Goal: Task Accomplishment & Management: Use online tool/utility

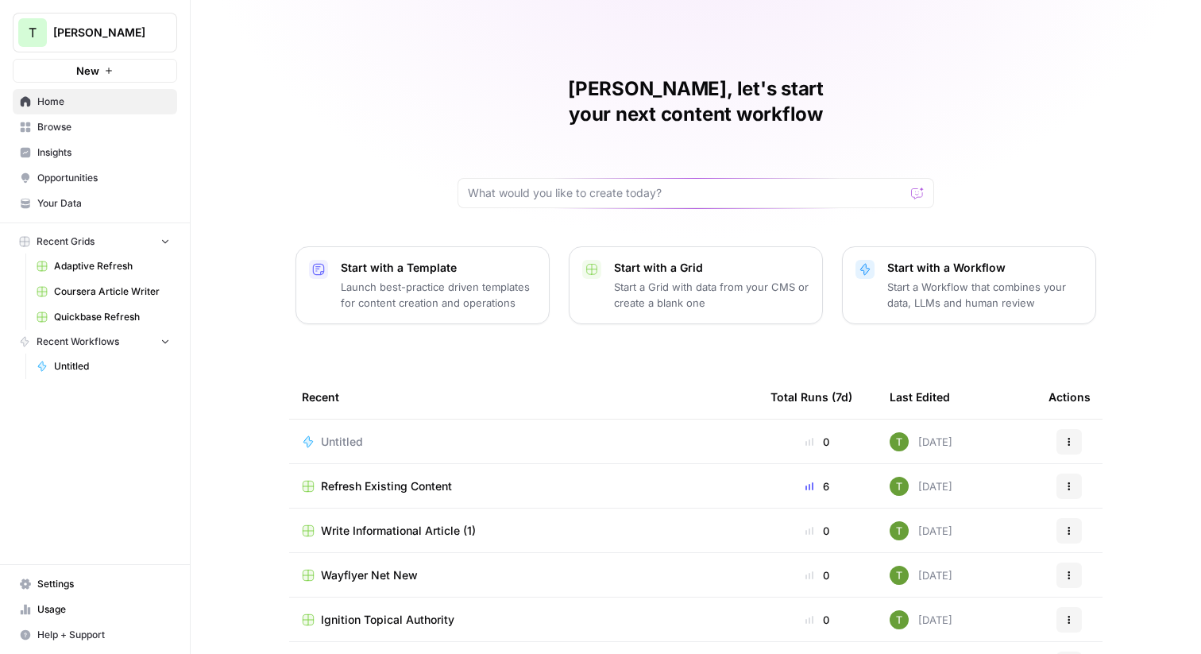
click at [53, 156] on span "Insights" at bounding box center [103, 152] width 133 height 14
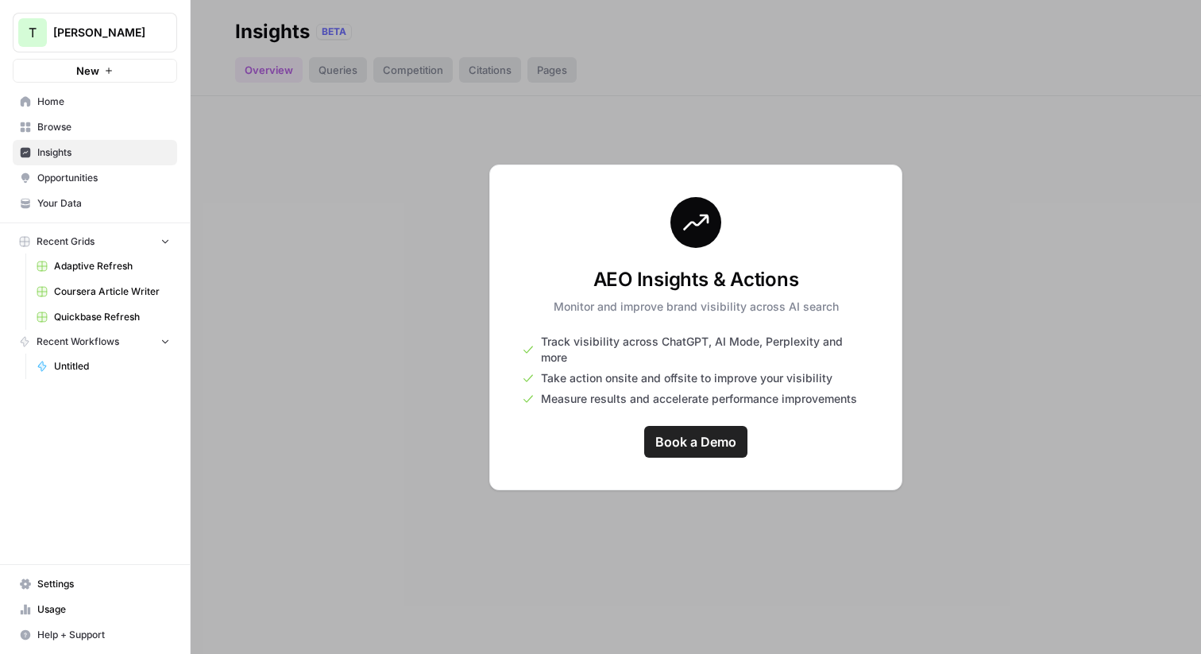
click at [81, 33] on span "[PERSON_NAME]" at bounding box center [101, 33] width 96 height 16
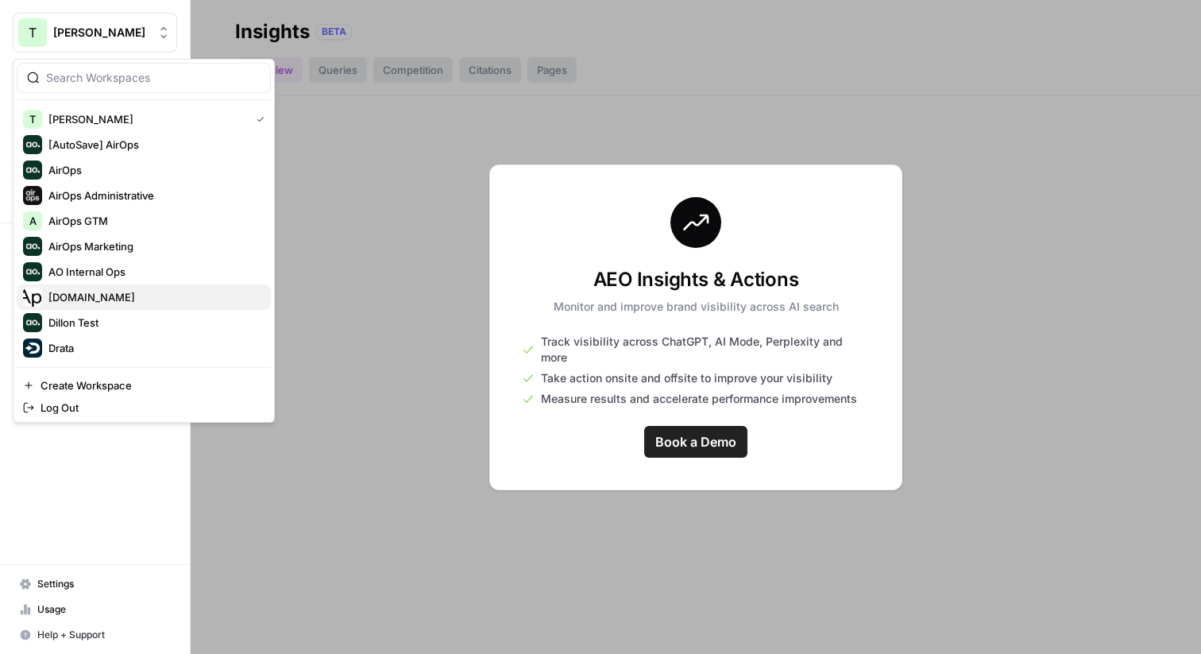
scroll to position [288, 0]
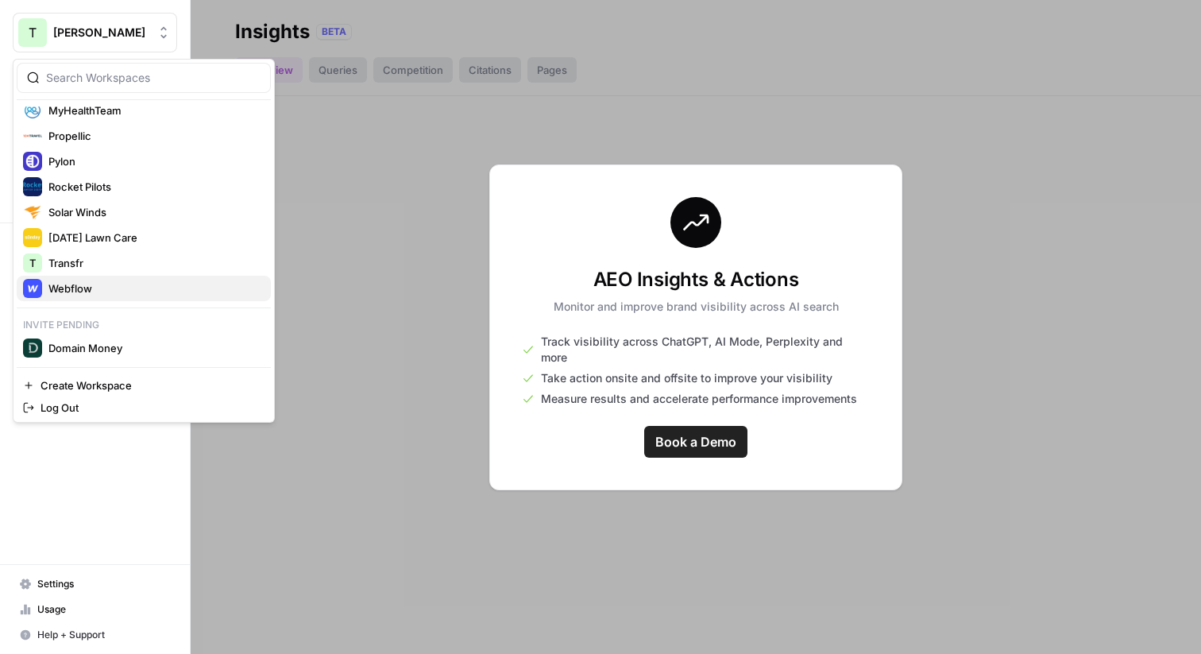
click at [77, 291] on span "Webflow" at bounding box center [153, 288] width 210 height 16
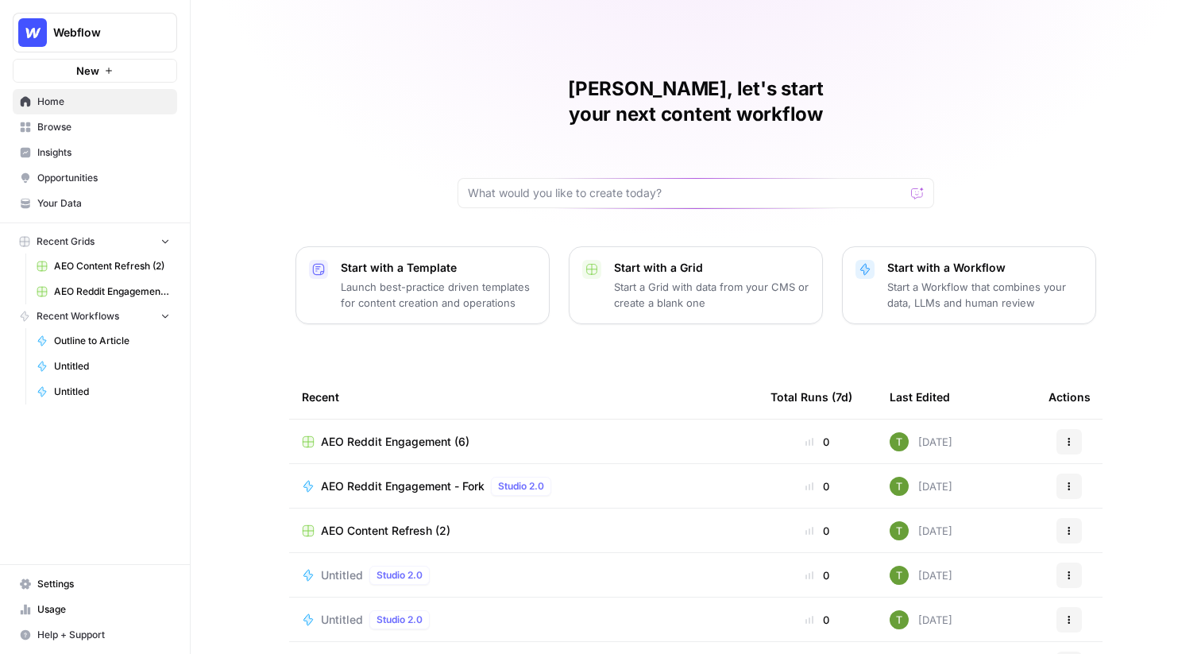
click at [56, 145] on span "Insights" at bounding box center [103, 152] width 133 height 14
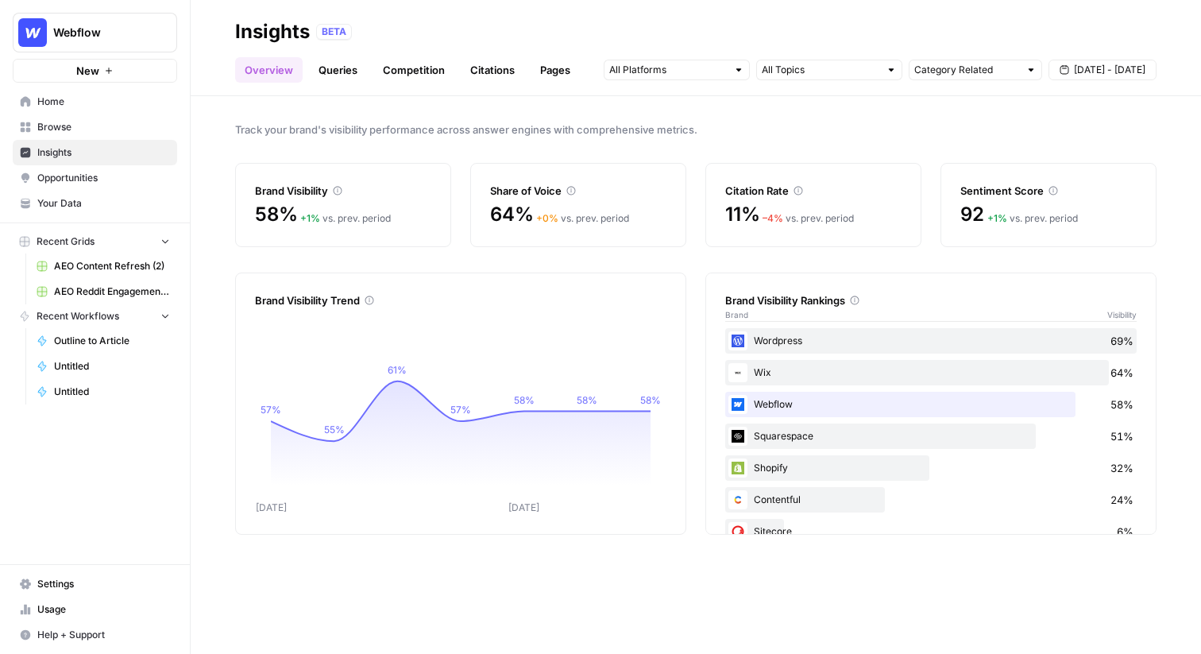
click at [48, 127] on span "Browse" at bounding box center [103, 127] width 133 height 14
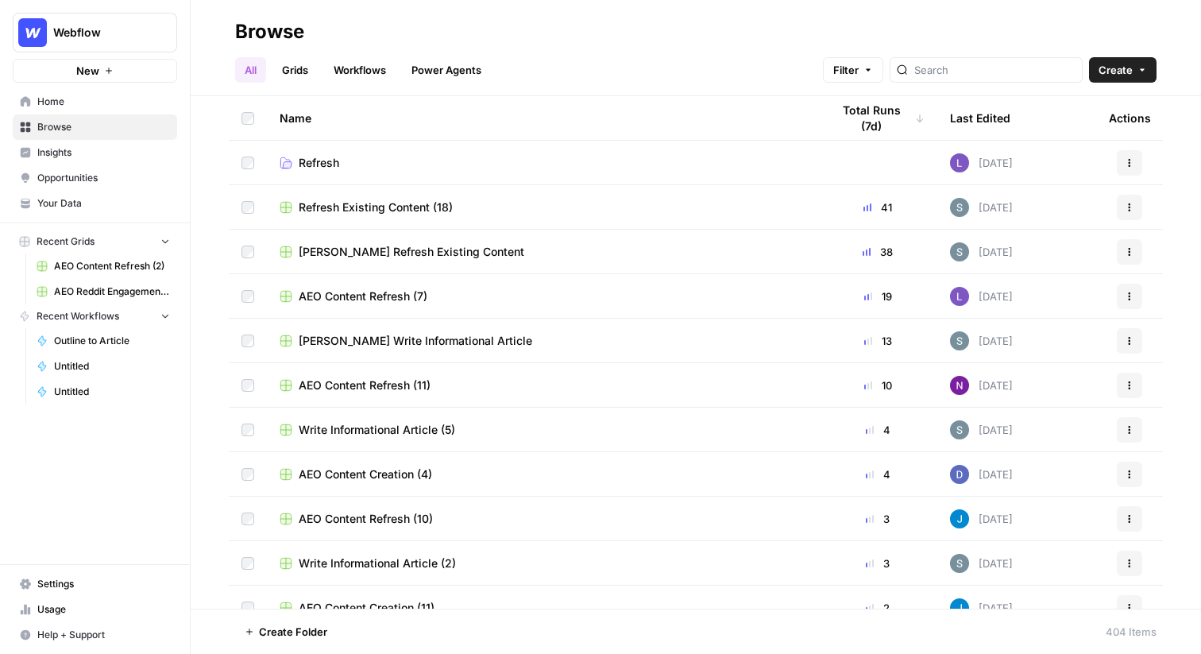
click at [304, 71] on link "Grids" at bounding box center [294, 69] width 45 height 25
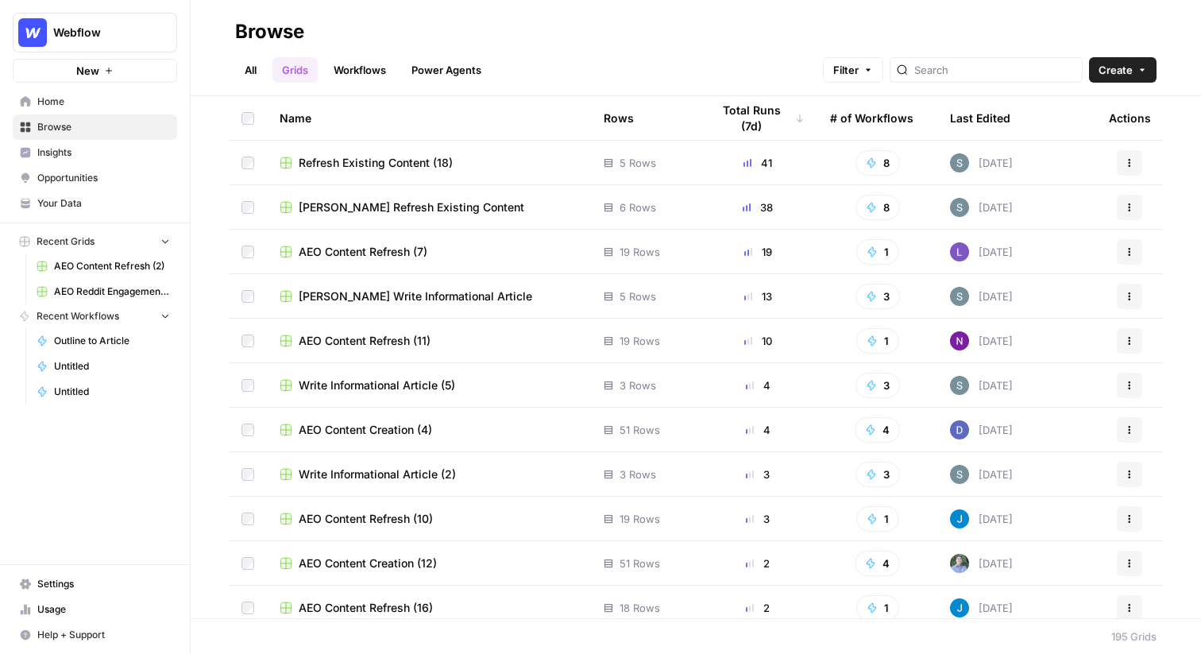
click at [720, 44] on div "All Grids Workflows Power Agents Filter Create" at bounding box center [695, 63] width 921 height 38
click at [46, 107] on span "Home" at bounding box center [103, 102] width 133 height 14
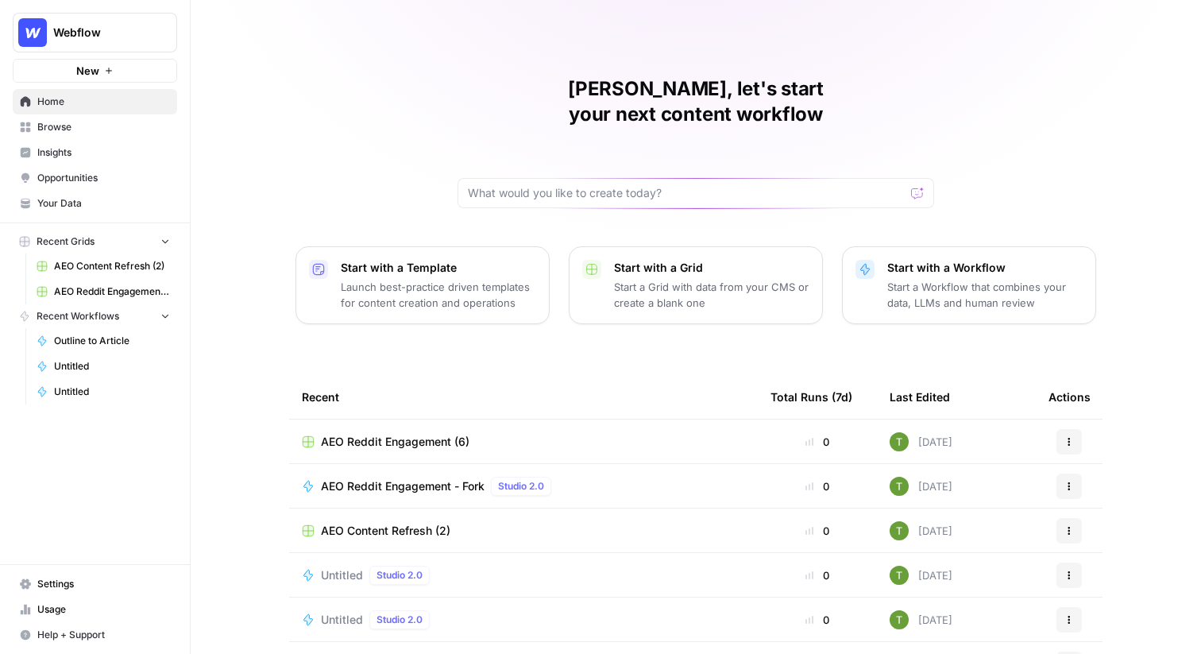
click at [49, 128] on span "Browse" at bounding box center [103, 127] width 133 height 14
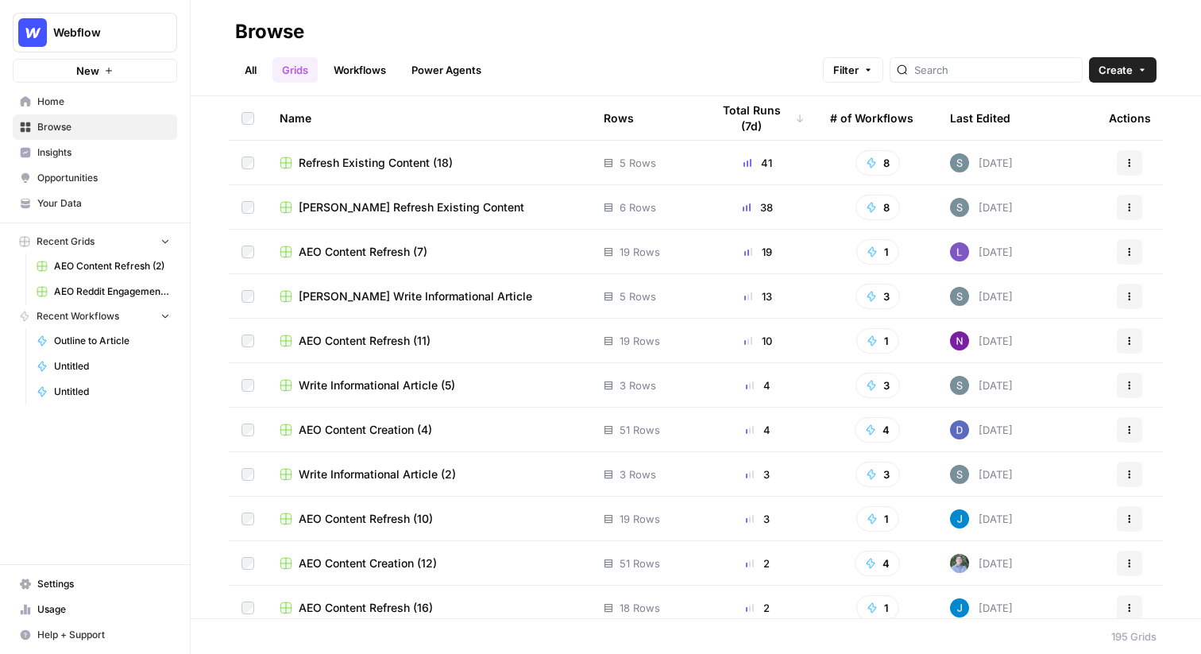
click at [246, 70] on link "All" at bounding box center [250, 69] width 31 height 25
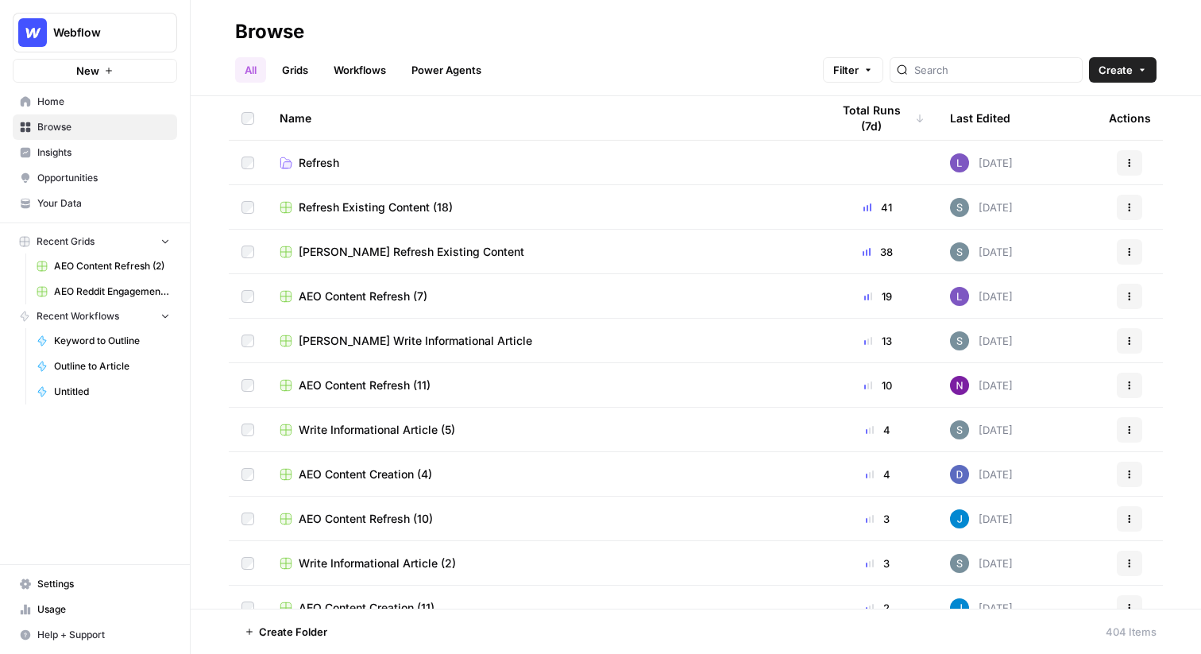
click at [302, 69] on link "Grids" at bounding box center [294, 69] width 45 height 25
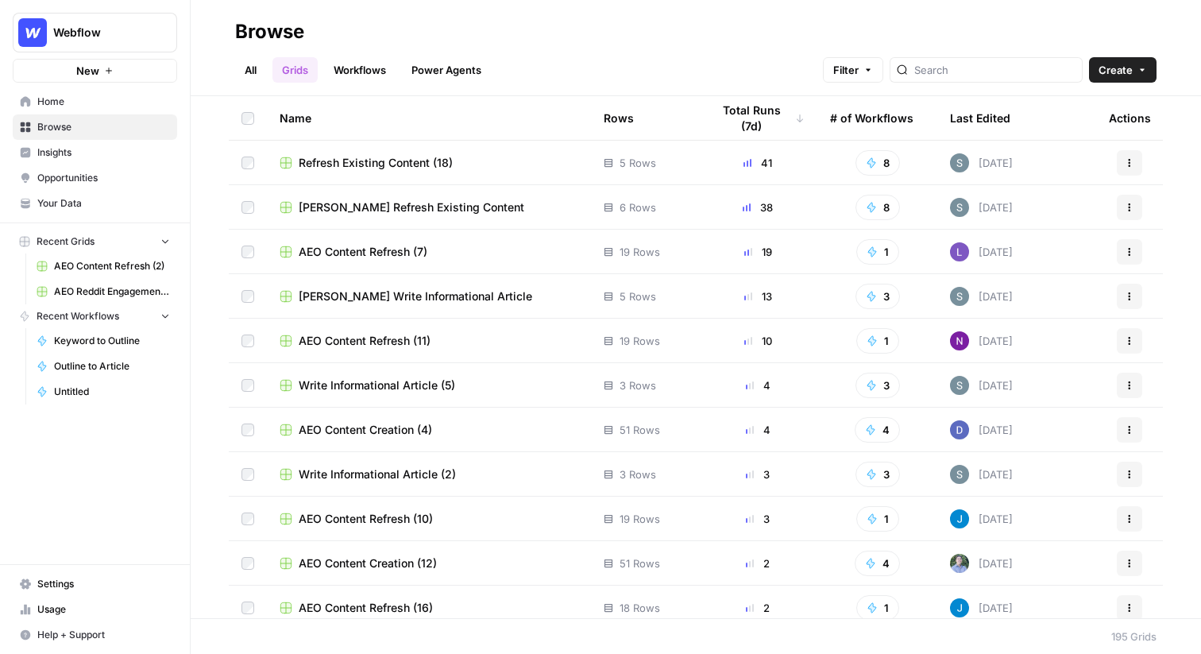
click at [295, 73] on link "Grids" at bounding box center [294, 69] width 45 height 25
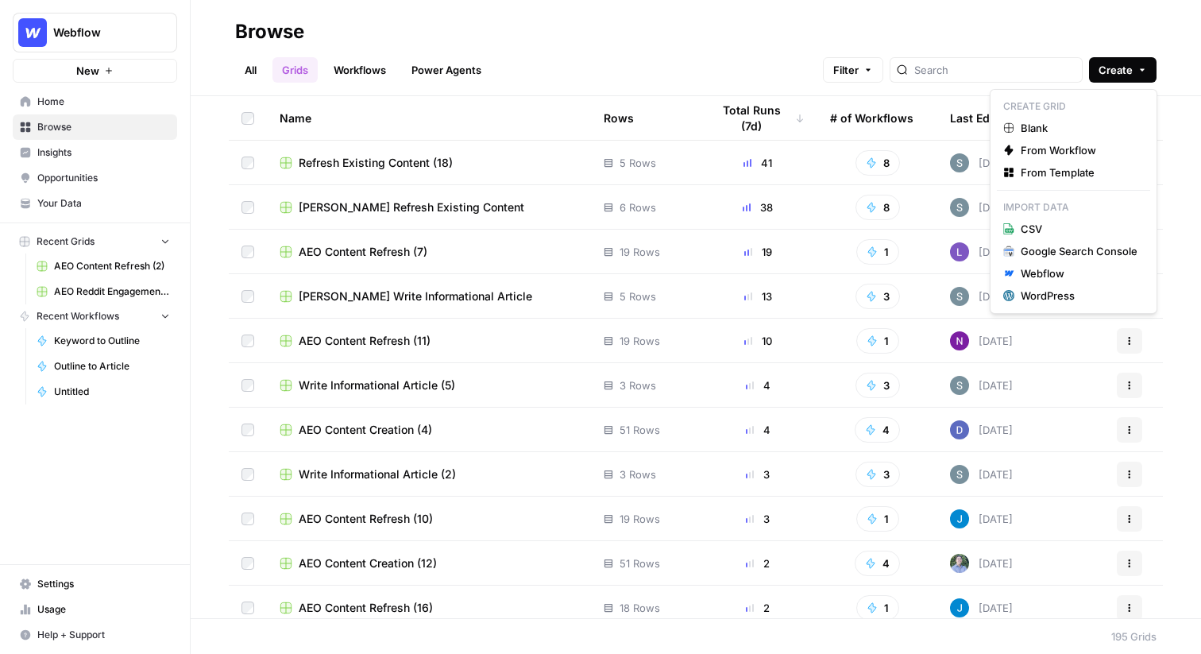
click at [1125, 81] on button "Create" at bounding box center [1123, 69] width 68 height 25
click at [1067, 176] on span "From Template" at bounding box center [1078, 172] width 117 height 16
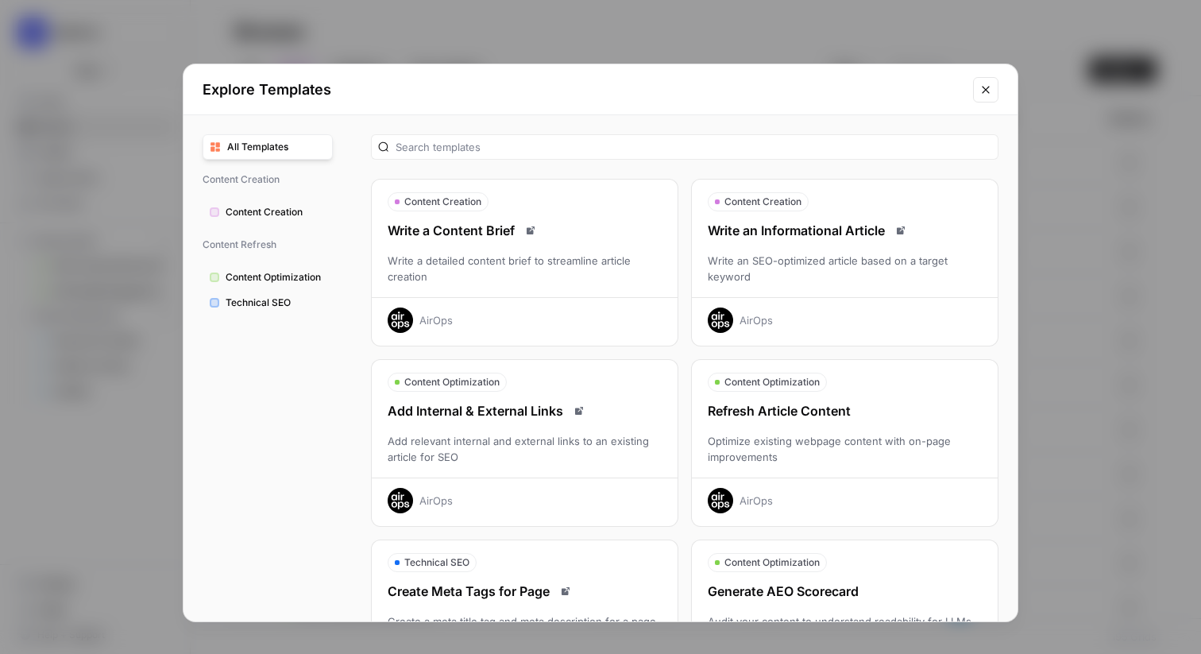
click at [986, 87] on icon "Close modal" at bounding box center [985, 89] width 13 height 13
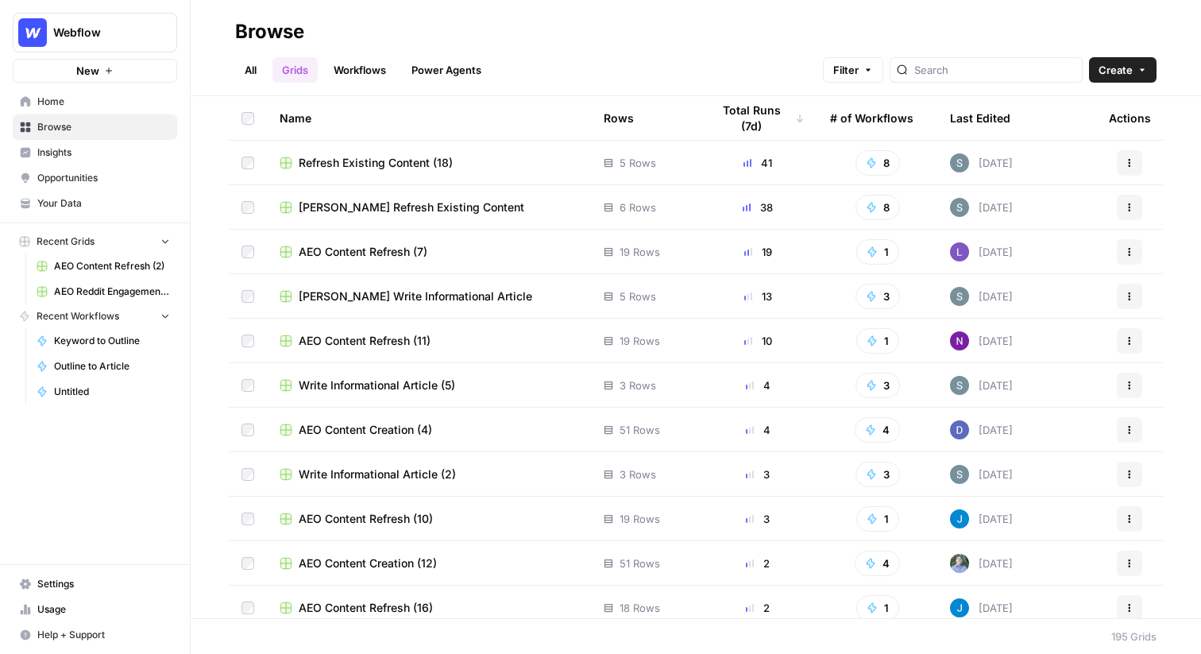
click at [84, 33] on span "Webflow" at bounding box center [101, 33] width 96 height 16
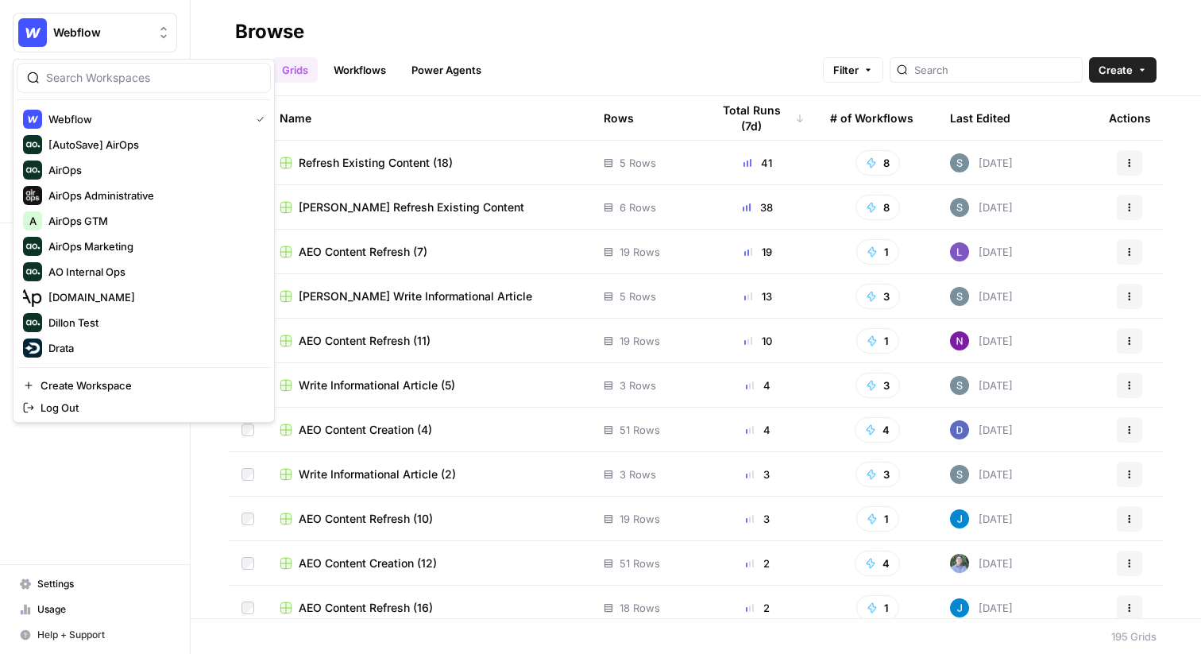
scroll to position [288, 0]
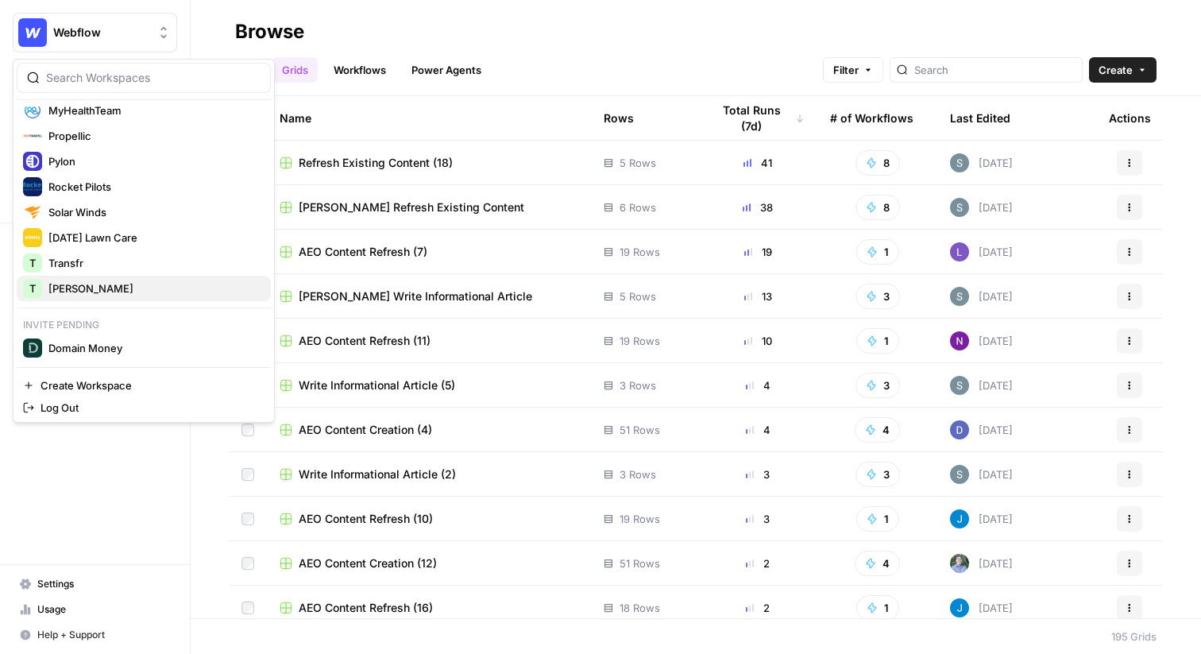
click at [71, 288] on span "[PERSON_NAME]" at bounding box center [153, 288] width 210 height 16
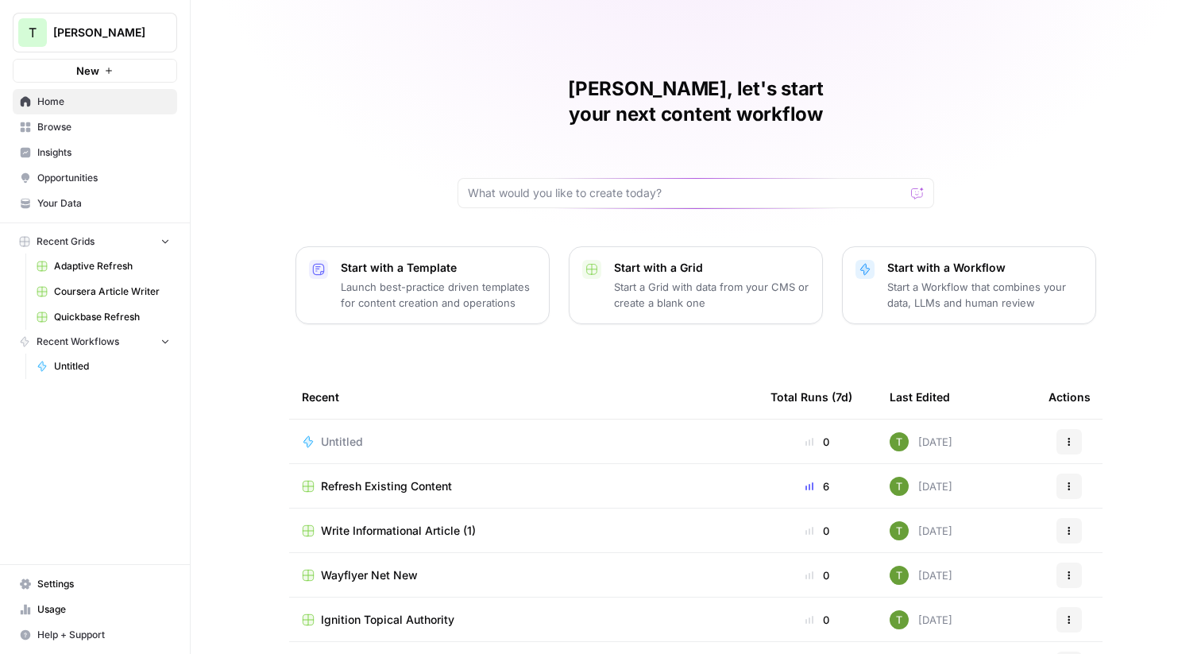
scroll to position [77, 0]
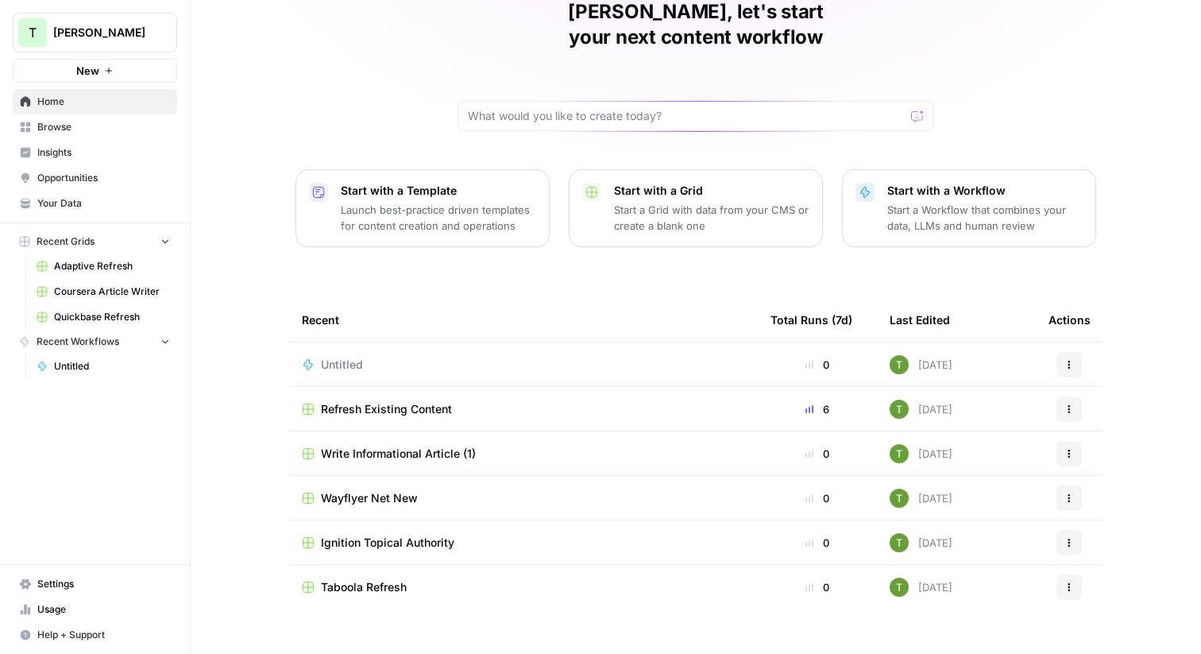
click at [345, 357] on span "Untitled" at bounding box center [342, 365] width 42 height 16
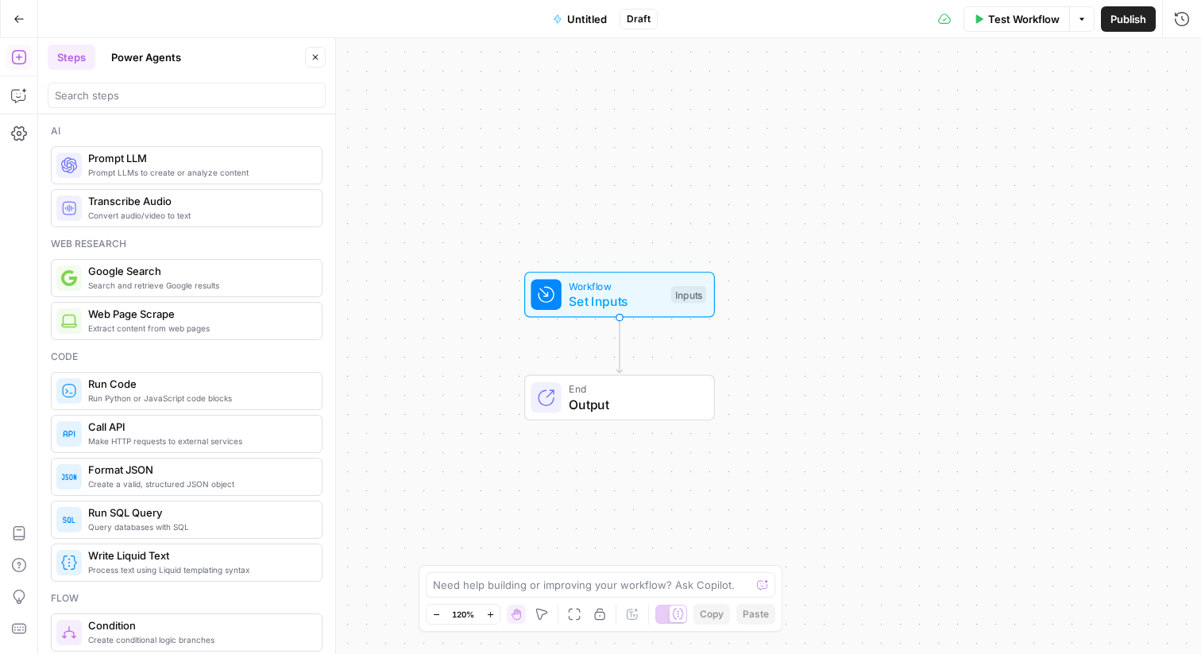
click at [313, 58] on icon "button" at bounding box center [316, 57] width 10 height 10
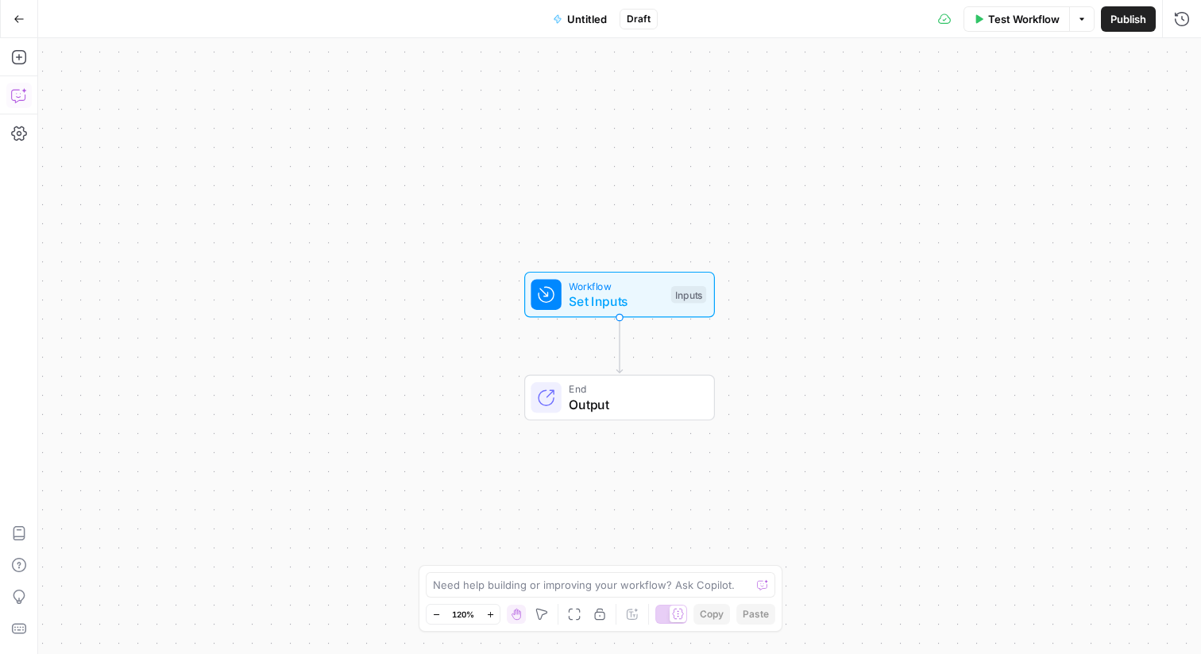
click at [18, 100] on icon "button" at bounding box center [18, 96] width 14 height 13
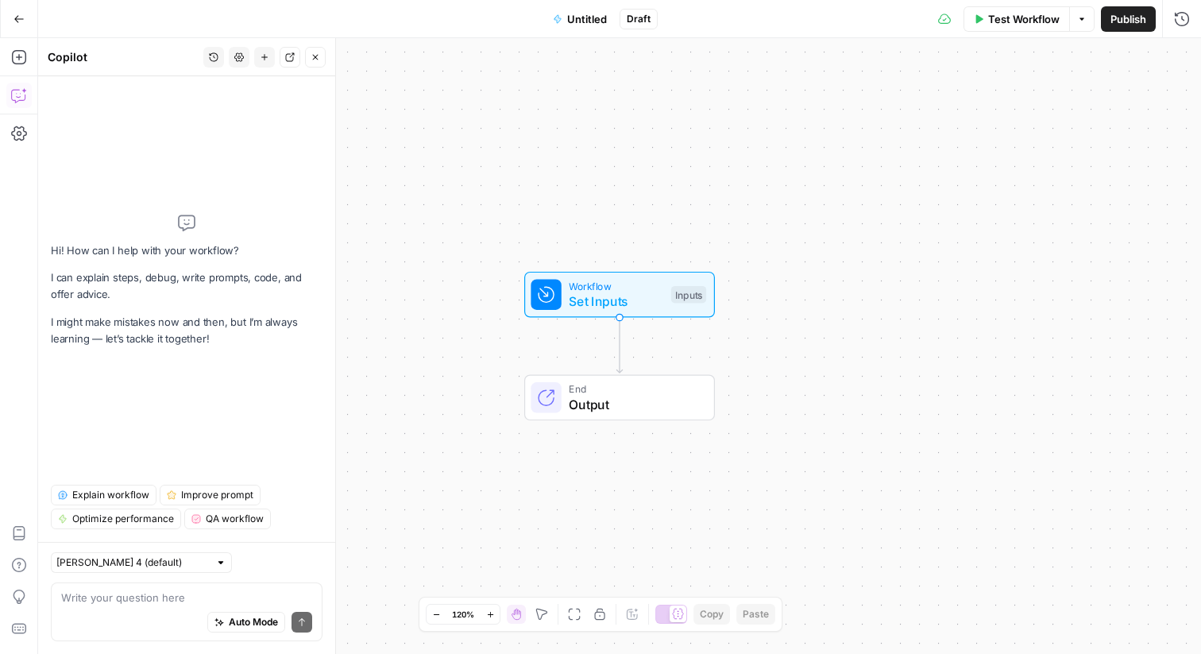
click at [91, 600] on textarea at bounding box center [186, 597] width 251 height 16
click at [15, 18] on icon "button" at bounding box center [19, 18] width 10 height 7
